Goal: Task Accomplishment & Management: Use online tool/utility

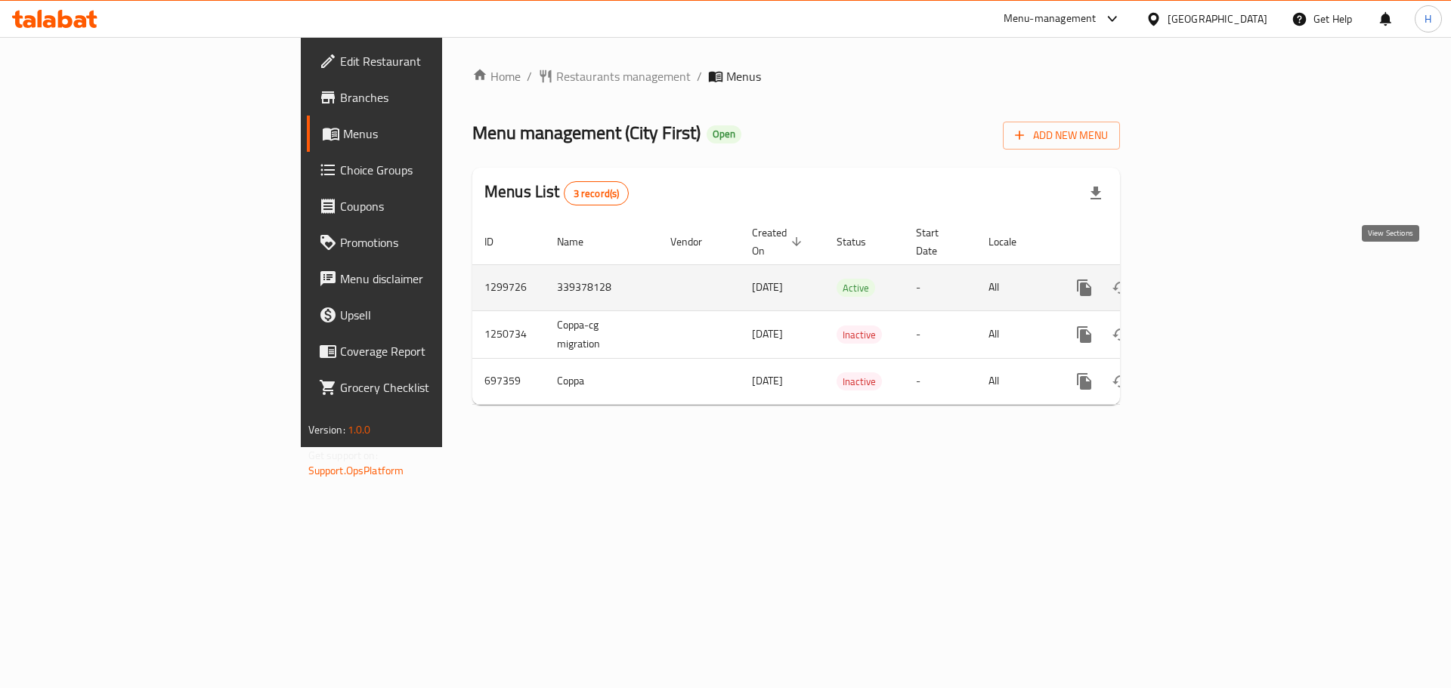
click at [1202, 279] on icon "enhanced table" at bounding box center [1193, 288] width 18 height 18
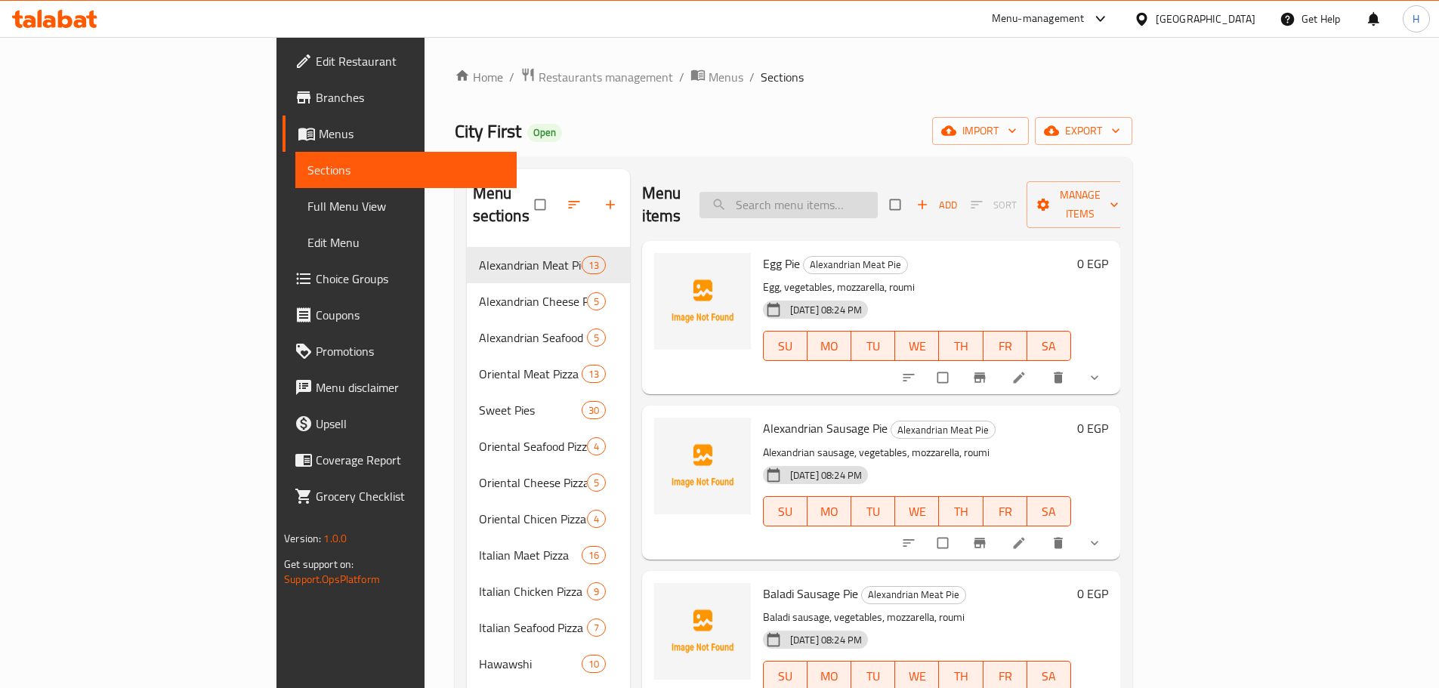
click at [878, 199] on input "search" at bounding box center [789, 205] width 178 height 26
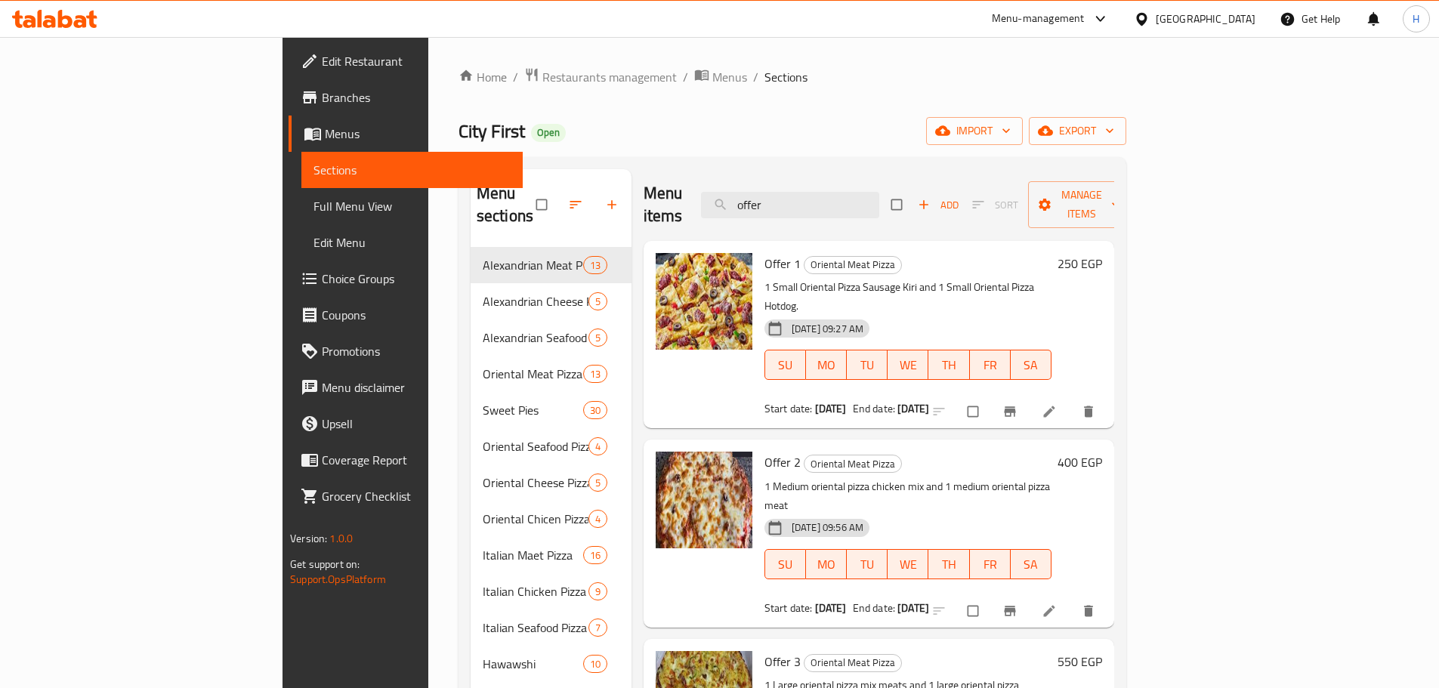
type input "offer"
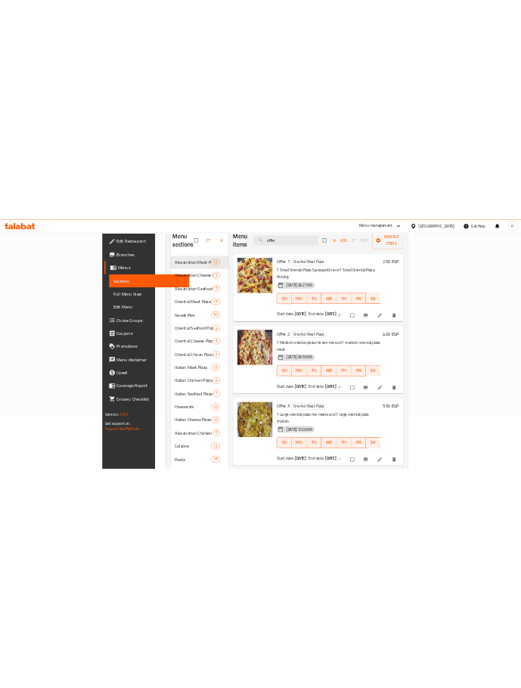
scroll to position [151, 0]
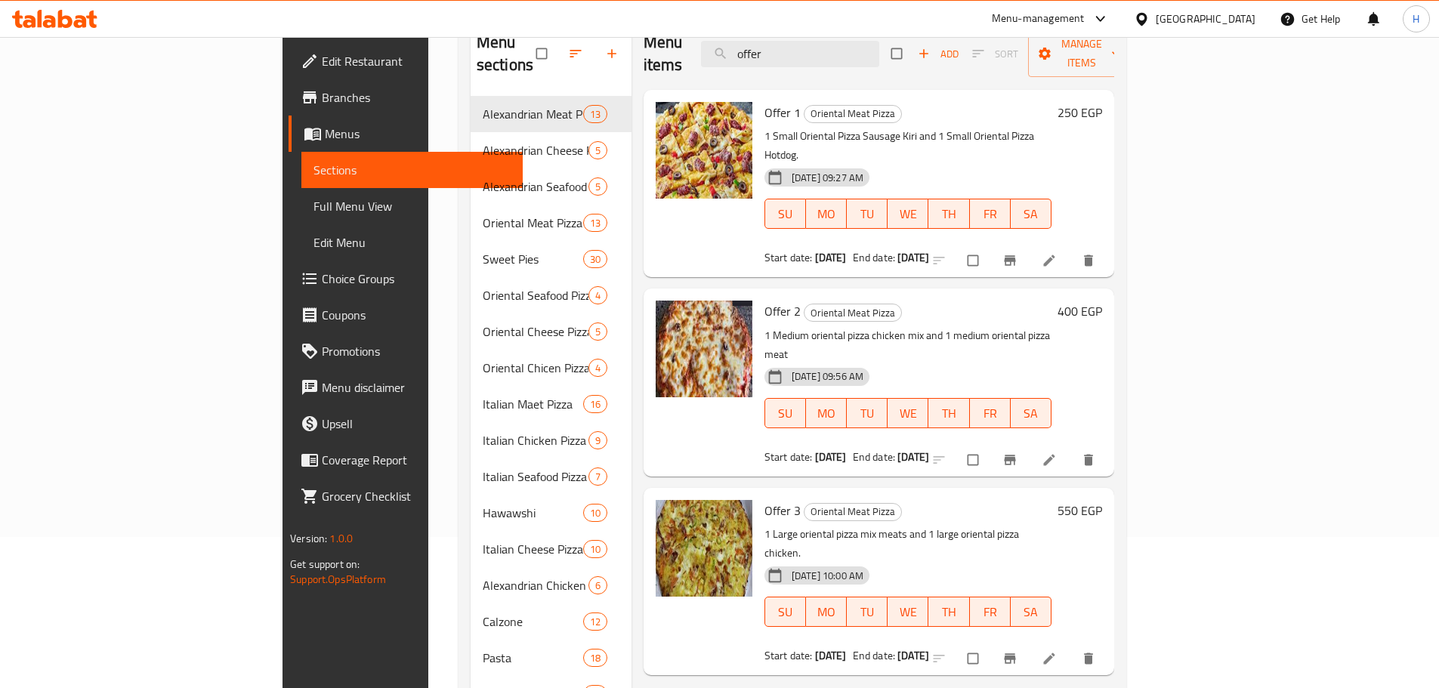
click at [783, 525] on p "1 Large oriental pizza mix meats and 1 large oriental pizza chicken." at bounding box center [908, 544] width 287 height 38
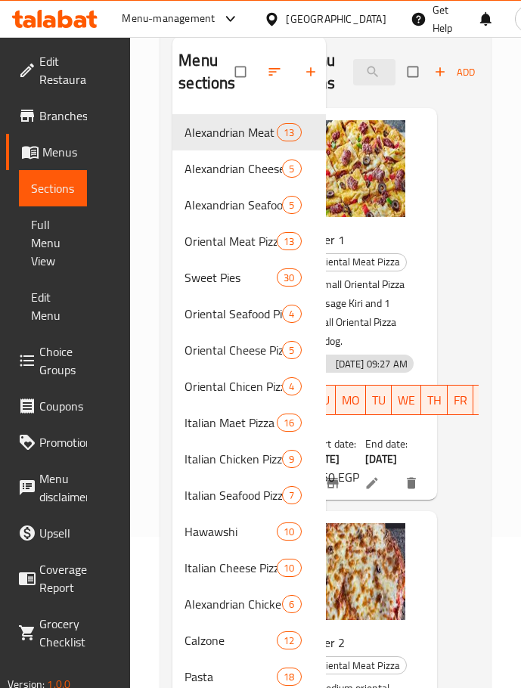
drag, startPoint x: 383, startPoint y: 334, endPoint x: 416, endPoint y: 330, distance: 32.7
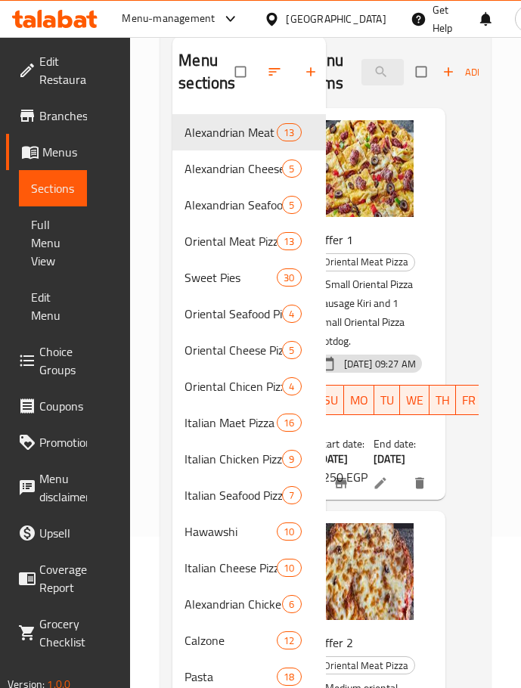
scroll to position [0, 20]
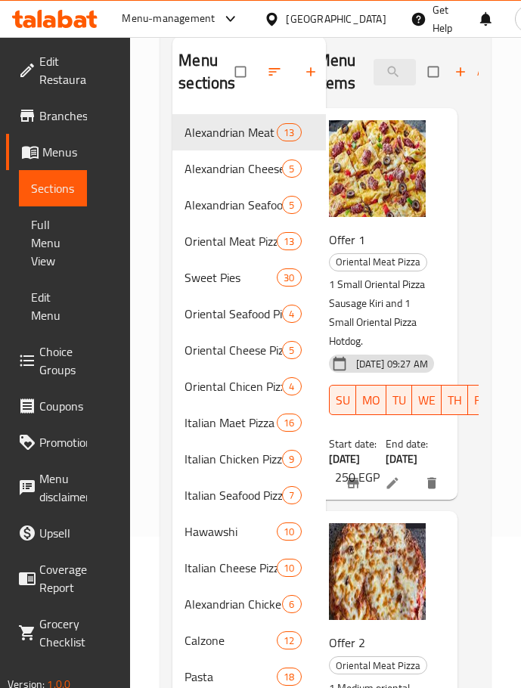
drag, startPoint x: 388, startPoint y: 324, endPoint x: 359, endPoint y: 329, distance: 29.9
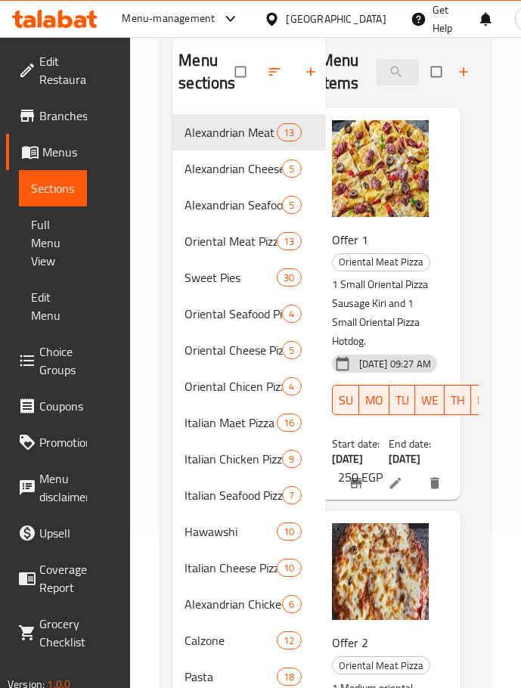
drag, startPoint x: 390, startPoint y: 304, endPoint x: 371, endPoint y: 305, distance: 18.9
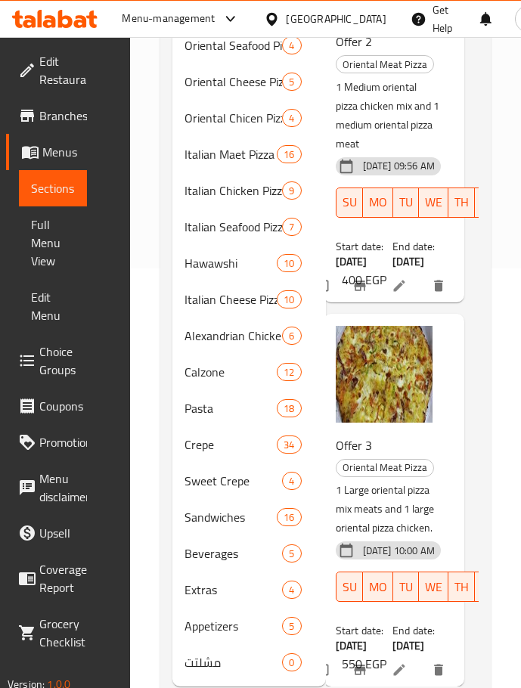
scroll to position [460, 0]
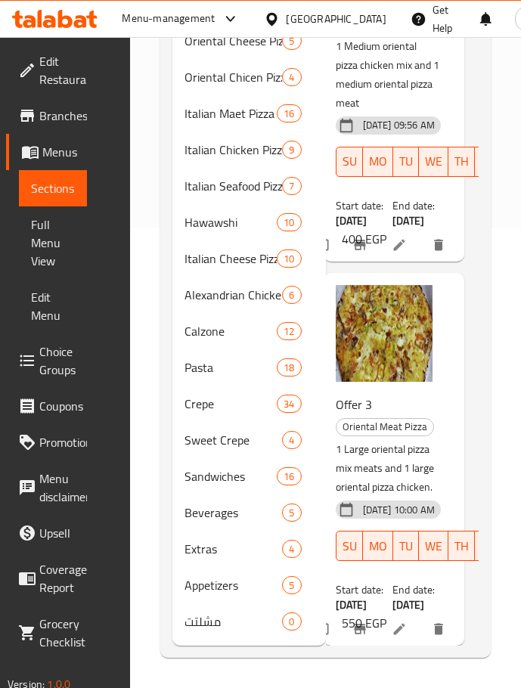
click at [388, 440] on p "1 Large oriental pizza mix meats and 1 large oriental pizza chicken." at bounding box center [387, 468] width 104 height 57
click at [387, 440] on p "1 Large oriental pizza mix meats and 1 large oriental pizza chicken." at bounding box center [387, 468] width 104 height 57
click at [387, 443] on p "1 Large oriental pizza mix meats and 1 large oriental pizza chicken." at bounding box center [387, 468] width 104 height 57
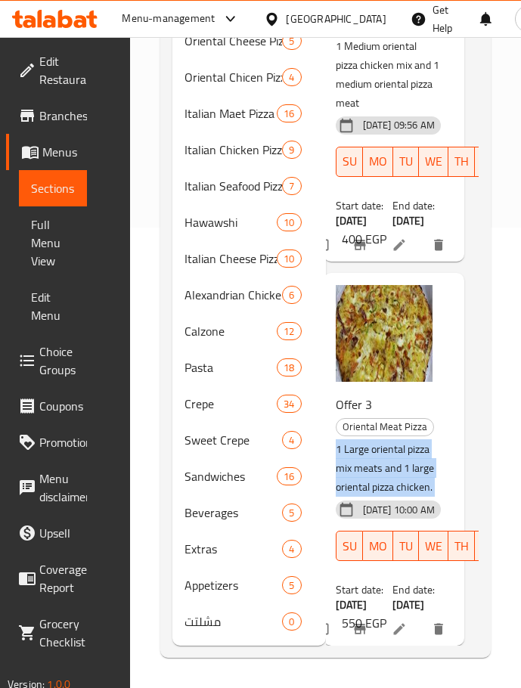
click at [387, 443] on p "1 Large oriental pizza mix meats and 1 large oriental pizza chicken." at bounding box center [387, 468] width 104 height 57
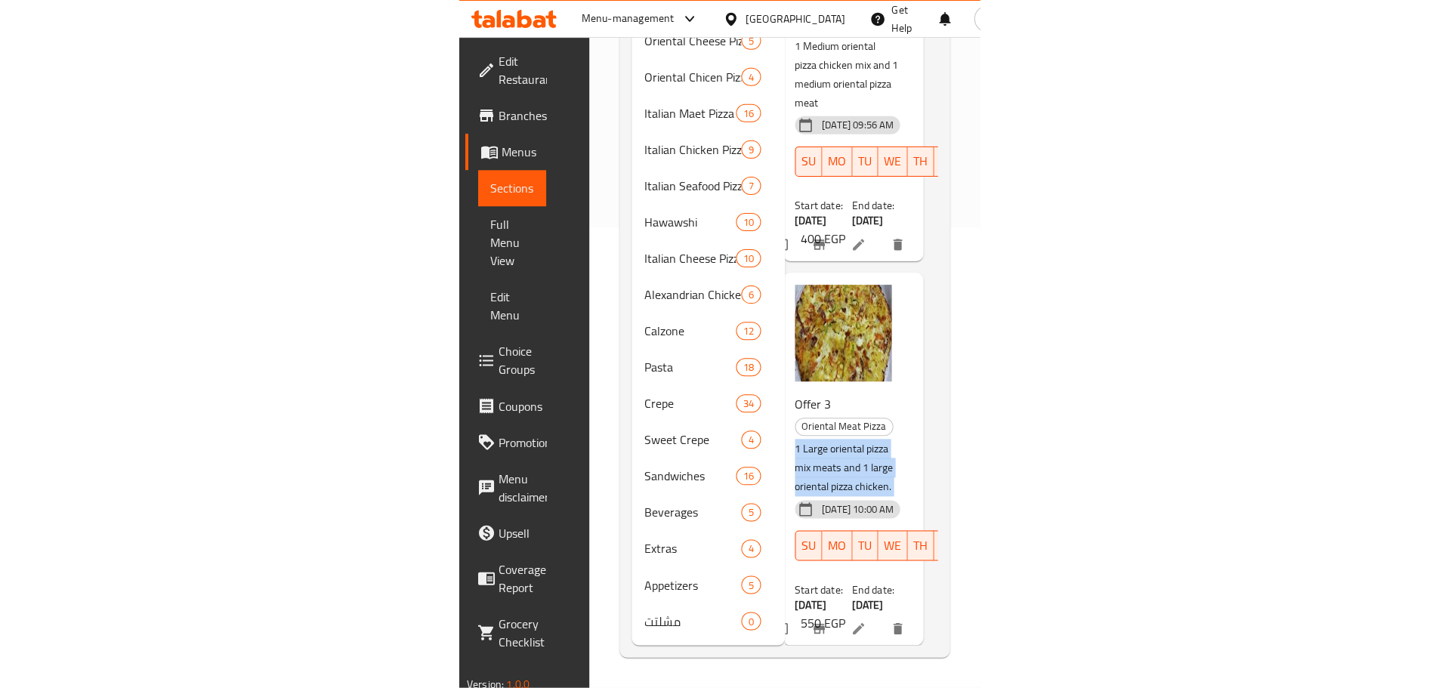
scroll to position [0, 0]
